Goal: Information Seeking & Learning: Check status

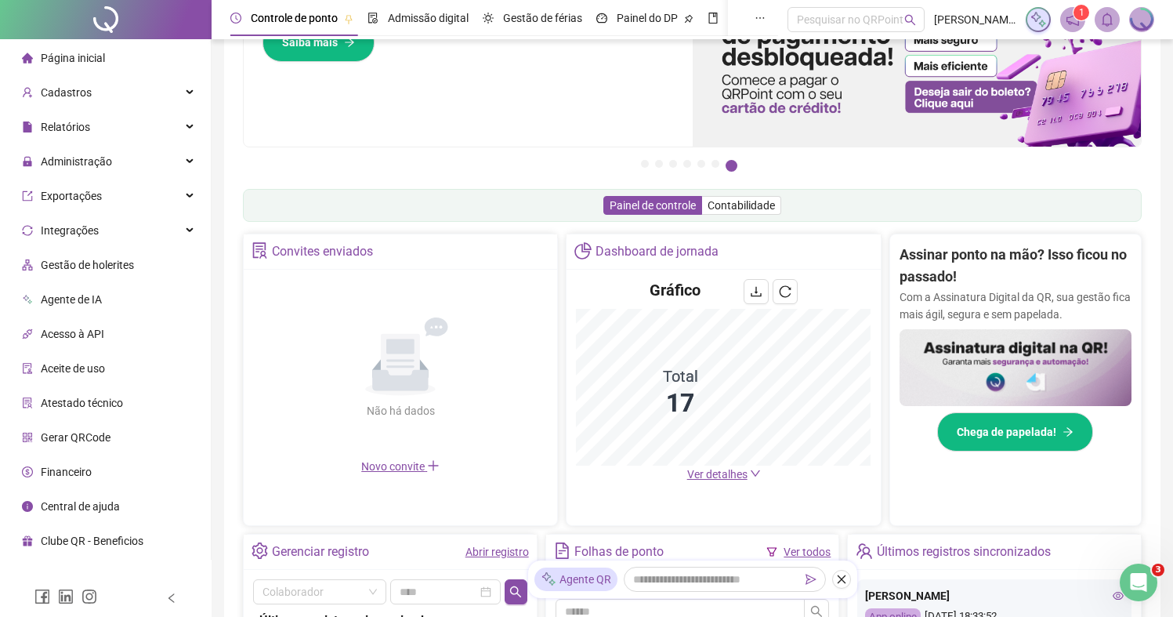
scroll to position [124, 0]
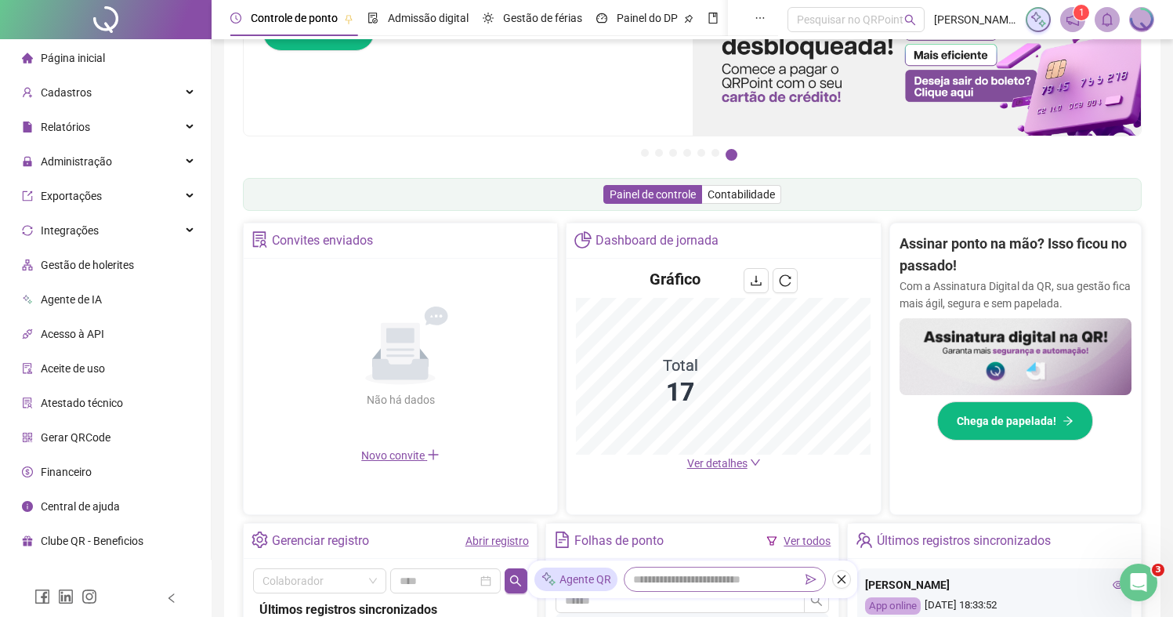
click at [721, 588] on span at bounding box center [725, 578] width 202 height 25
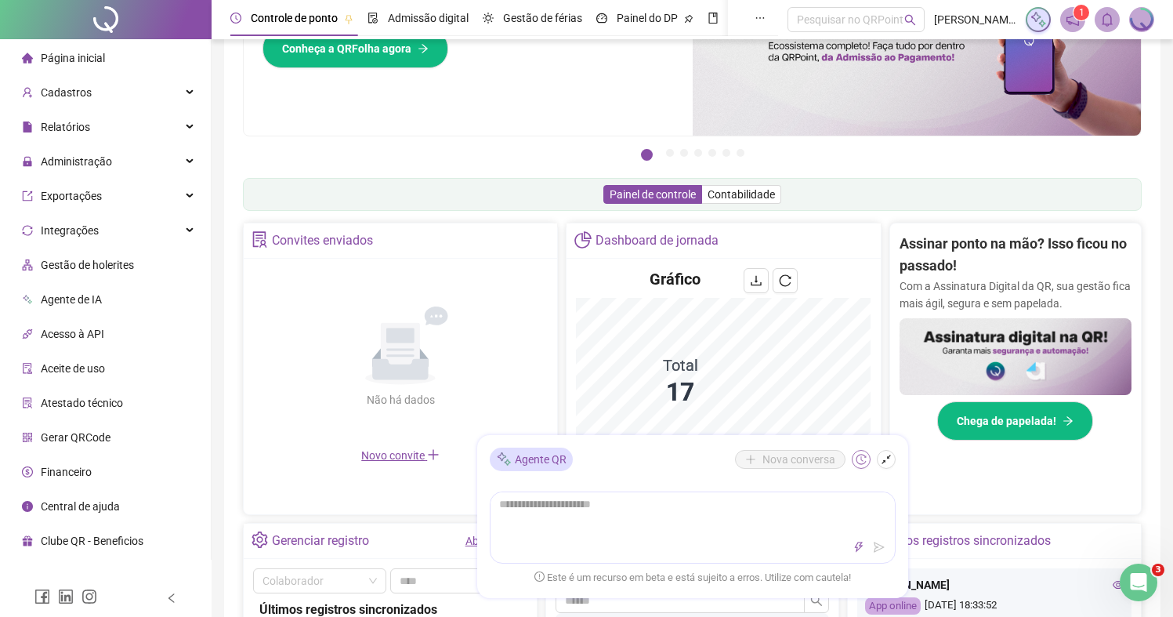
click at [861, 455] on icon "history" at bounding box center [860, 459] width 11 height 11
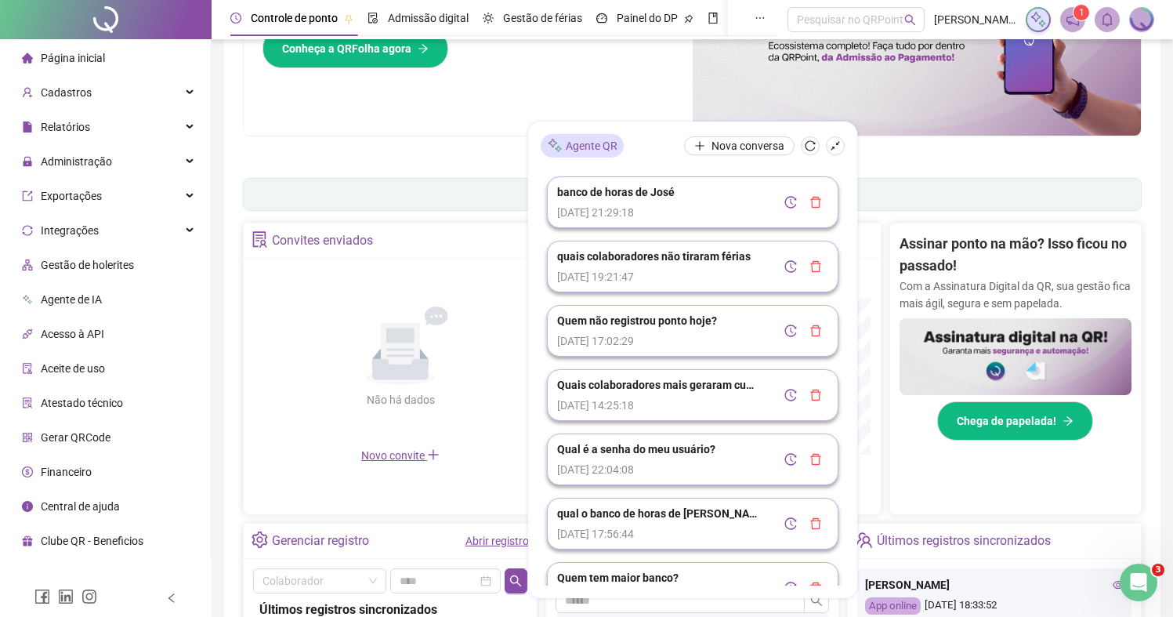
click at [678, 262] on span "quais colaboradores não tiraram férias" at bounding box center [653, 256] width 193 height 17
click at [784, 269] on icon "history" at bounding box center [790, 266] width 13 height 13
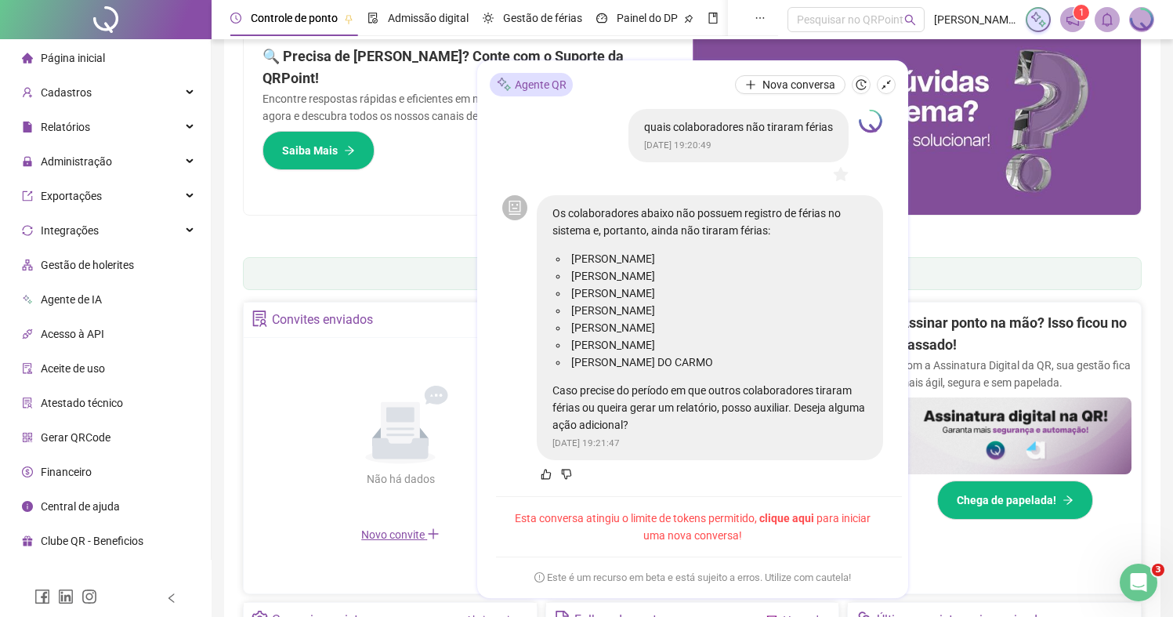
scroll to position [0, 0]
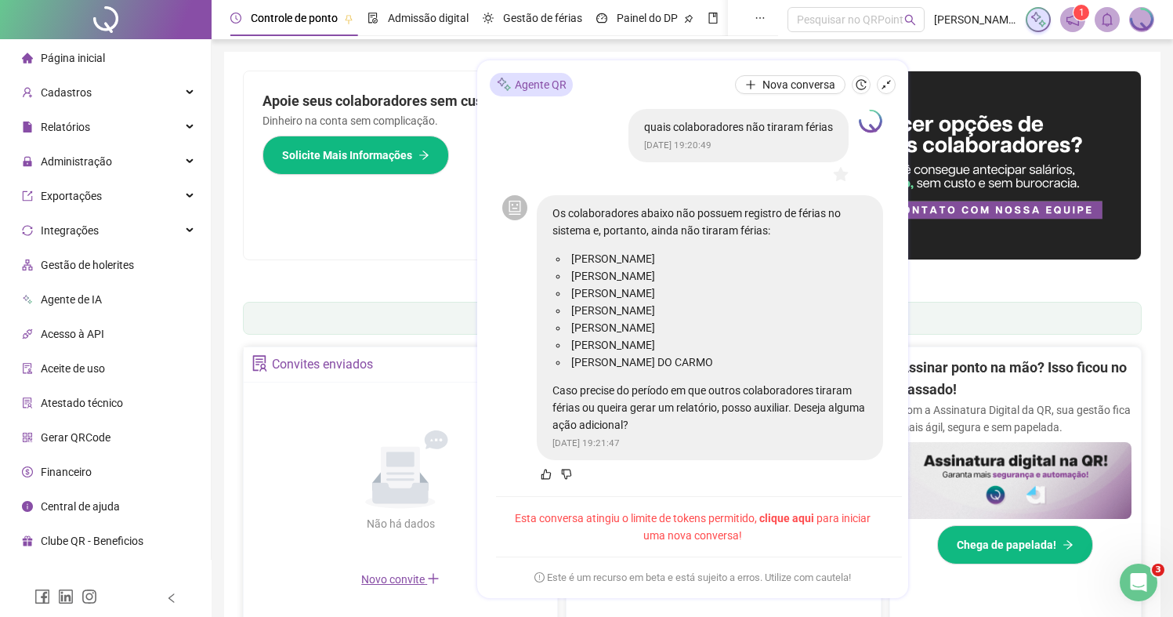
drag, startPoint x: 125, startPoint y: 85, endPoint x: 125, endPoint y: 109, distance: 24.3
click at [125, 85] on div "Cadastros" at bounding box center [105, 92] width 204 height 31
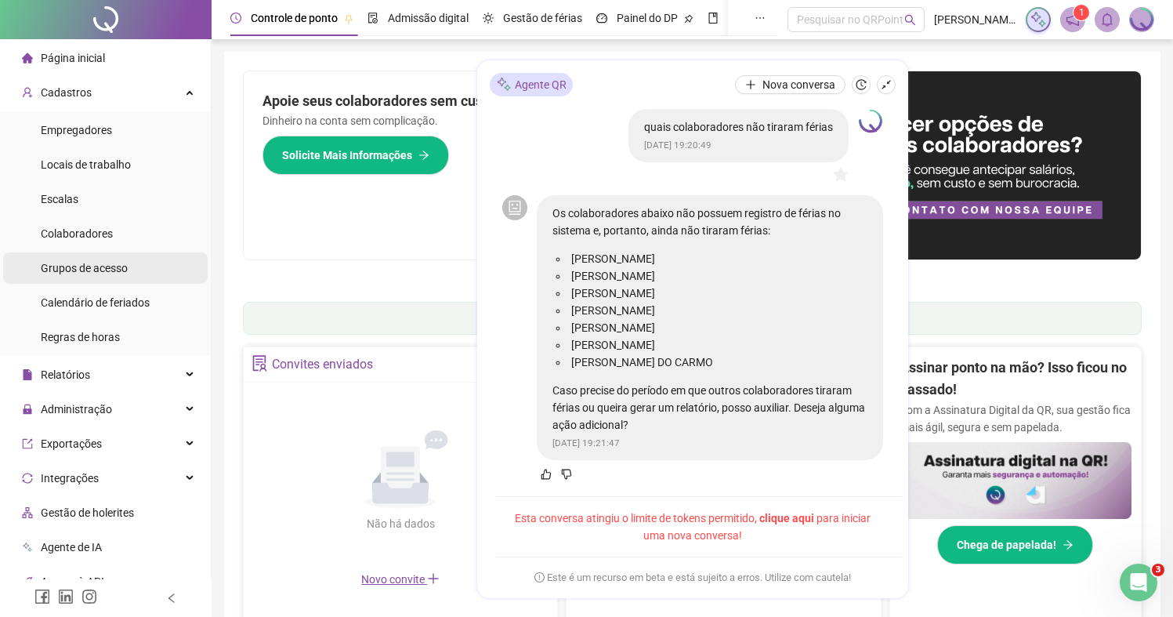
drag, startPoint x: 107, startPoint y: 229, endPoint x: 136, endPoint y: 263, distance: 45.0
click at [107, 229] on span "Colaboradores" at bounding box center [77, 233] width 72 height 13
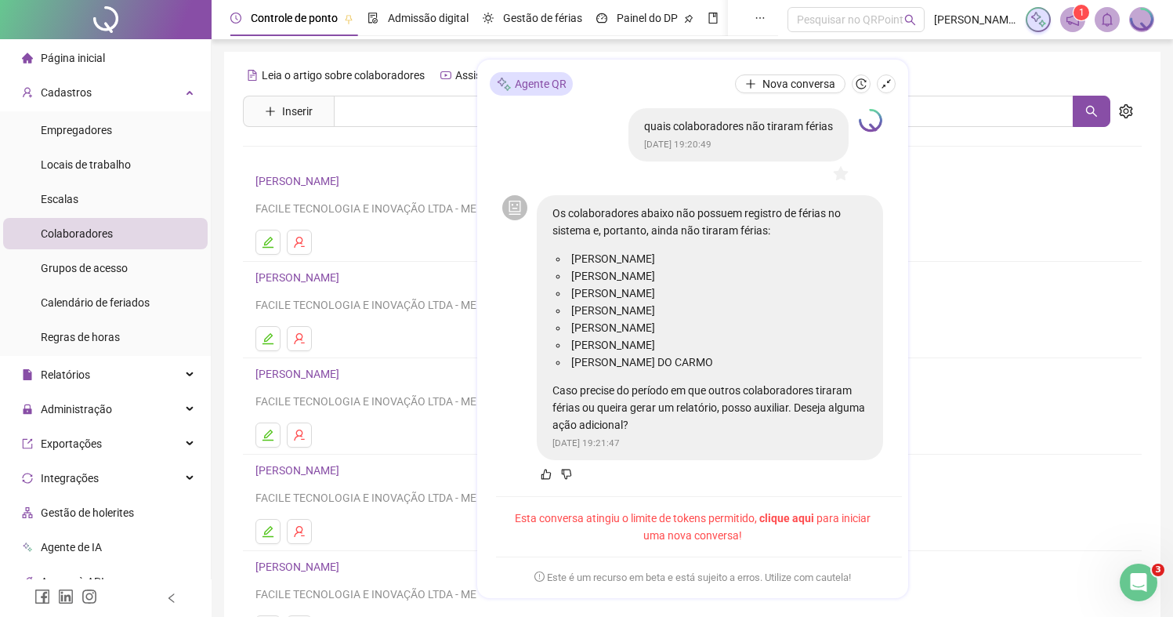
click at [344, 273] on link "[PERSON_NAME]" at bounding box center [299, 277] width 89 height 13
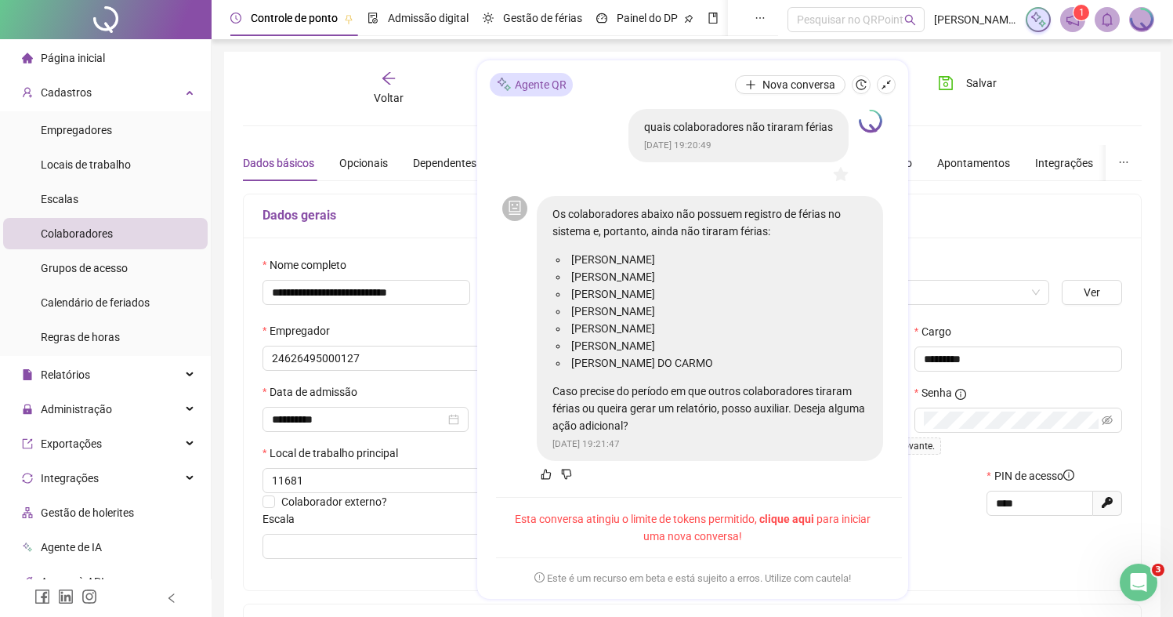
type input "**********"
click at [884, 85] on icon "shrink" at bounding box center [885, 83] width 9 height 9
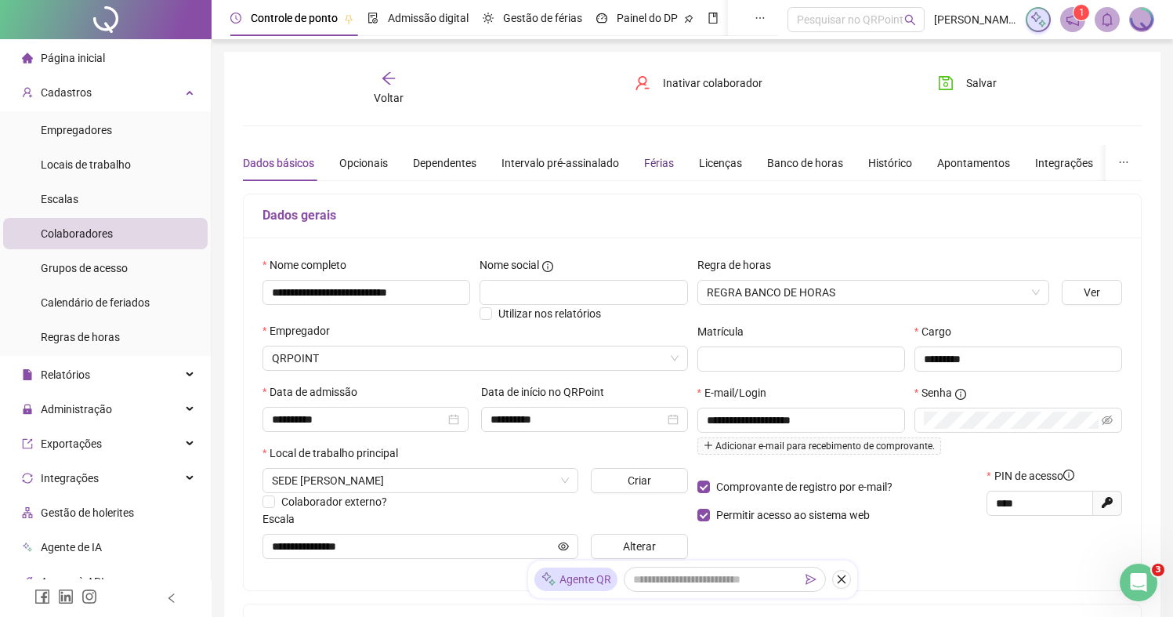
click at [664, 158] on div "Férias" at bounding box center [659, 162] width 30 height 17
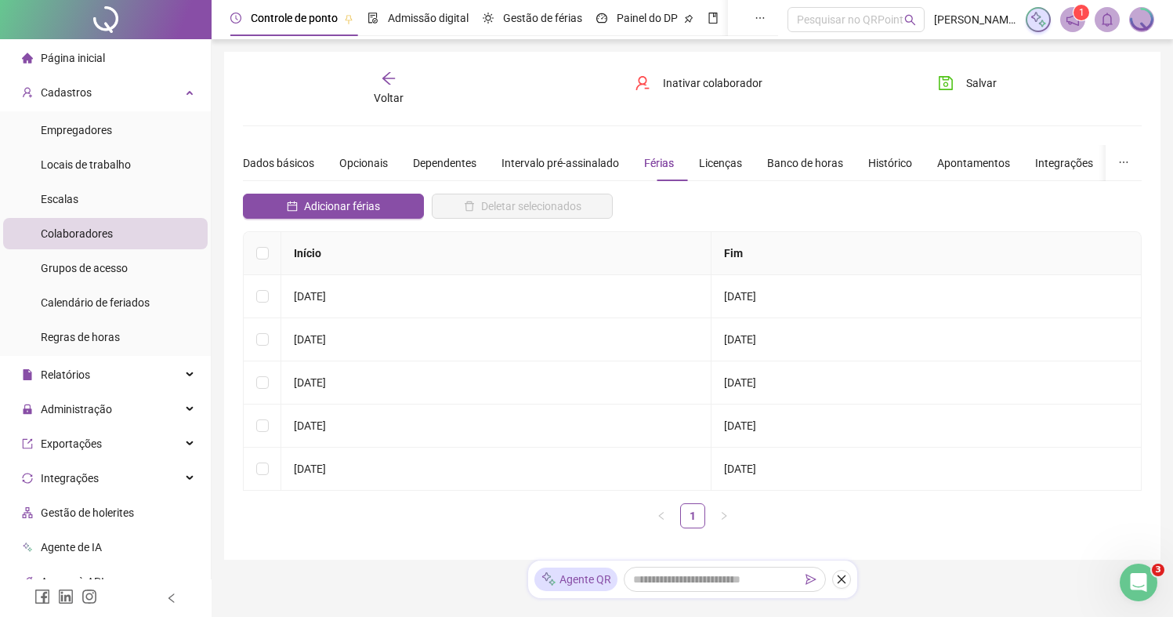
click at [380, 92] on span "Voltar" at bounding box center [389, 98] width 30 height 13
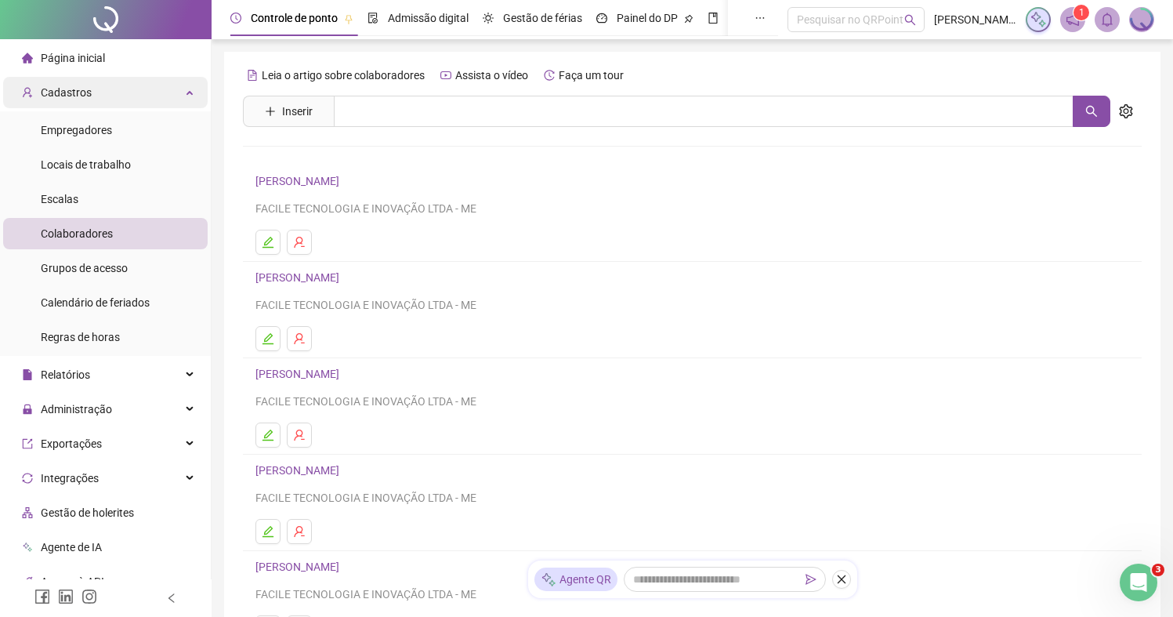
click at [99, 52] on span "Página inicial" at bounding box center [73, 58] width 64 height 13
